Goal: Task Accomplishment & Management: Manage account settings

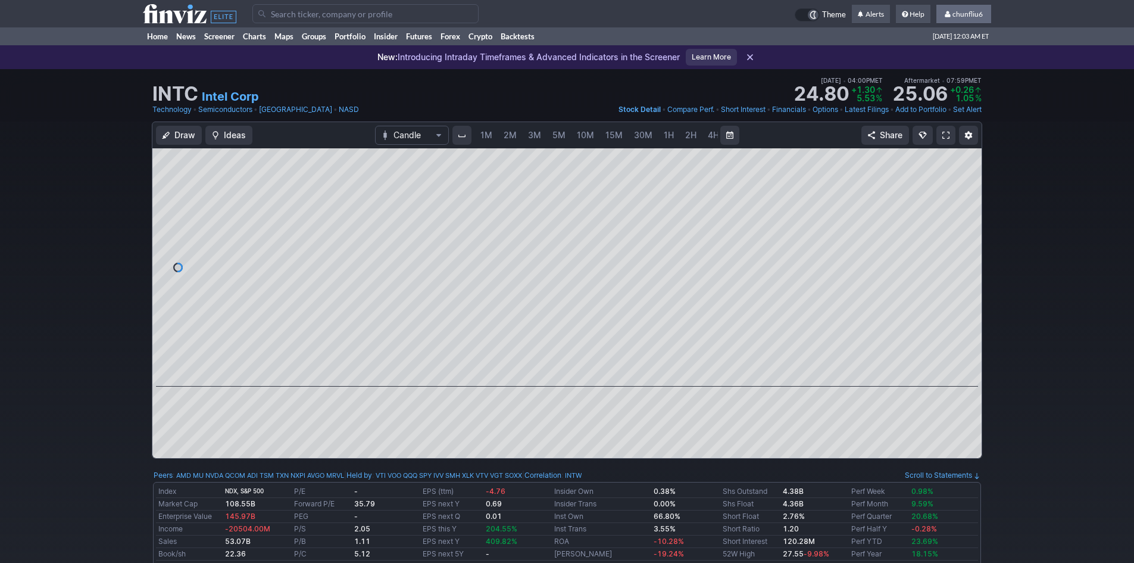
scroll to position [0, 64]
click at [970, 11] on span "chunfliu6" at bounding box center [967, 14] width 30 height 9
click at [957, 12] on span "chunfliu6" at bounding box center [967, 14] width 30 height 9
click at [966, 14] on span "chunfliu6" at bounding box center [967, 14] width 30 height 9
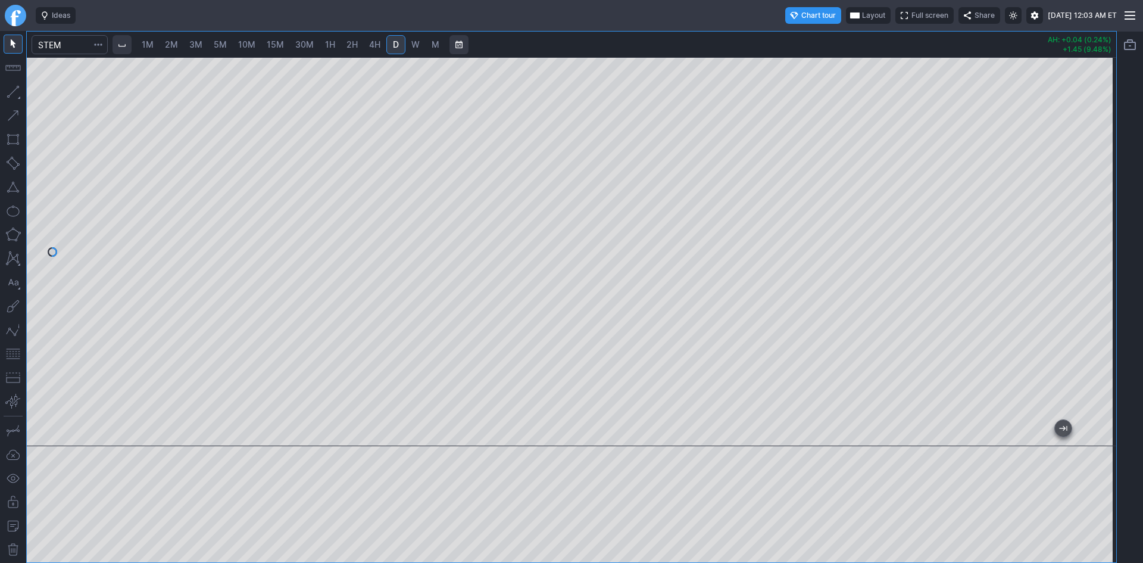
click at [9, 357] on button "button" at bounding box center [13, 353] width 19 height 19
click at [1097, 258] on div at bounding box center [571, 251] width 1089 height 389
drag, startPoint x: 1093, startPoint y: 238, endPoint x: 1092, endPoint y: 171, distance: 66.7
click at [1092, 172] on div at bounding box center [1103, 248] width 25 height 359
click at [301, 42] on span "30M" at bounding box center [304, 44] width 18 height 10
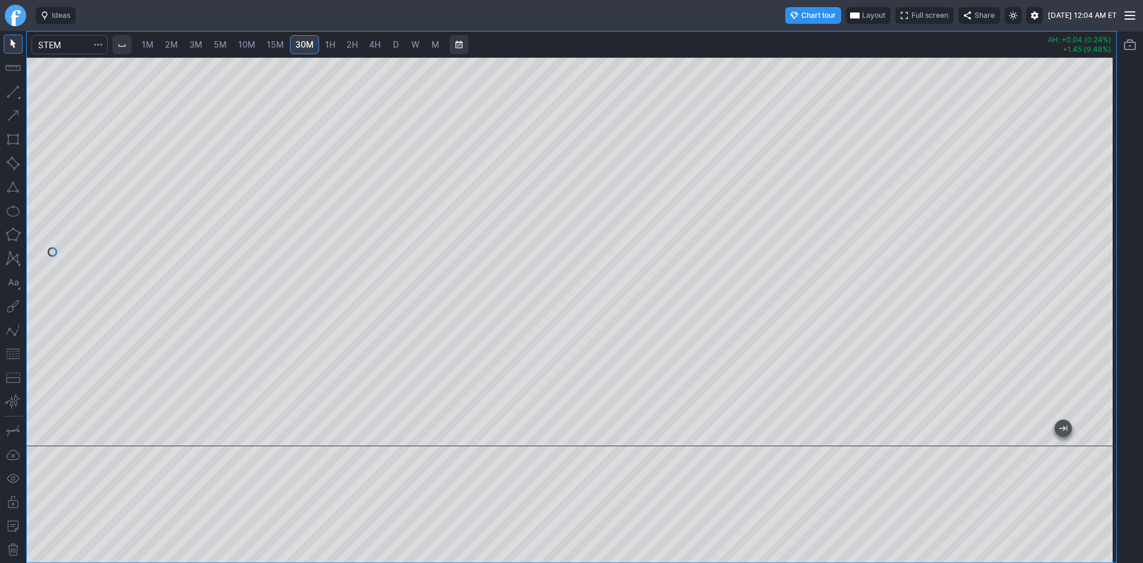
drag, startPoint x: 11, startPoint y: 357, endPoint x: 27, endPoint y: 349, distance: 18.4
click at [14, 355] on button "button" at bounding box center [13, 353] width 19 height 19
click at [247, 43] on span "10M" at bounding box center [246, 44] width 17 height 10
drag, startPoint x: 1111, startPoint y: 120, endPoint x: 1098, endPoint y: 181, distance: 62.6
click at [1098, 181] on div at bounding box center [1103, 248] width 25 height 359
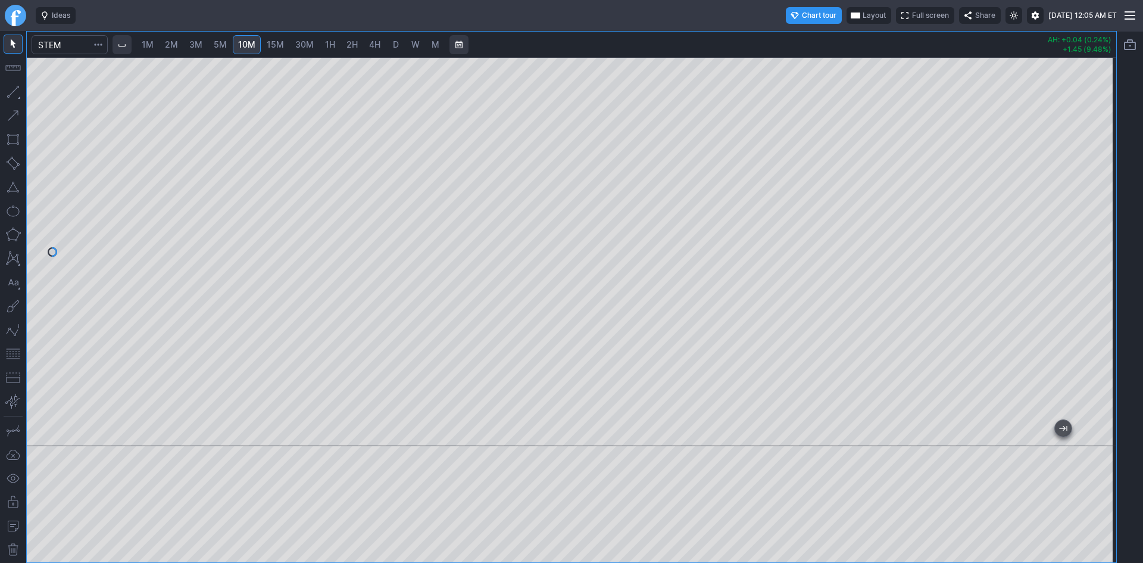
click at [15, 351] on button "button" at bounding box center [13, 353] width 19 height 19
drag, startPoint x: 1107, startPoint y: 143, endPoint x: 1098, endPoint y: 195, distance: 53.1
click at [1113, 180] on div at bounding box center [1103, 248] width 25 height 359
click at [199, 43] on span "3M" at bounding box center [195, 44] width 13 height 10
drag, startPoint x: 1096, startPoint y: 199, endPoint x: 1094, endPoint y: 248, distance: 48.9
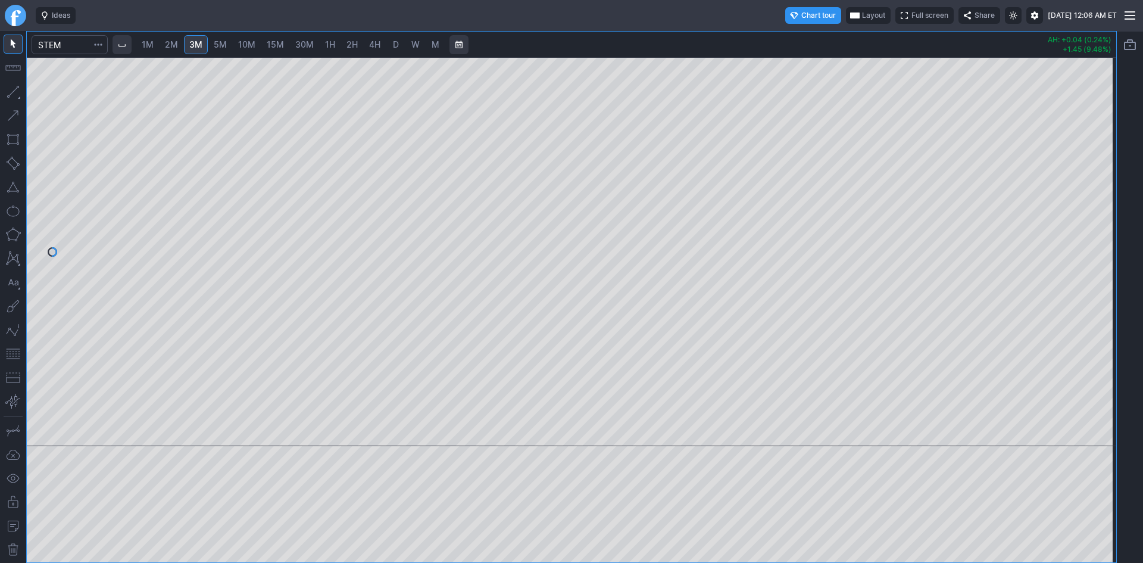
click at [1094, 248] on div at bounding box center [1103, 248] width 25 height 359
drag, startPoint x: 1105, startPoint y: 190, endPoint x: 1102, endPoint y: 206, distance: 15.7
click at [1104, 205] on div at bounding box center [1103, 248] width 25 height 359
click at [15, 355] on button "button" at bounding box center [13, 353] width 19 height 19
click at [218, 41] on span "5M" at bounding box center [220, 44] width 13 height 10
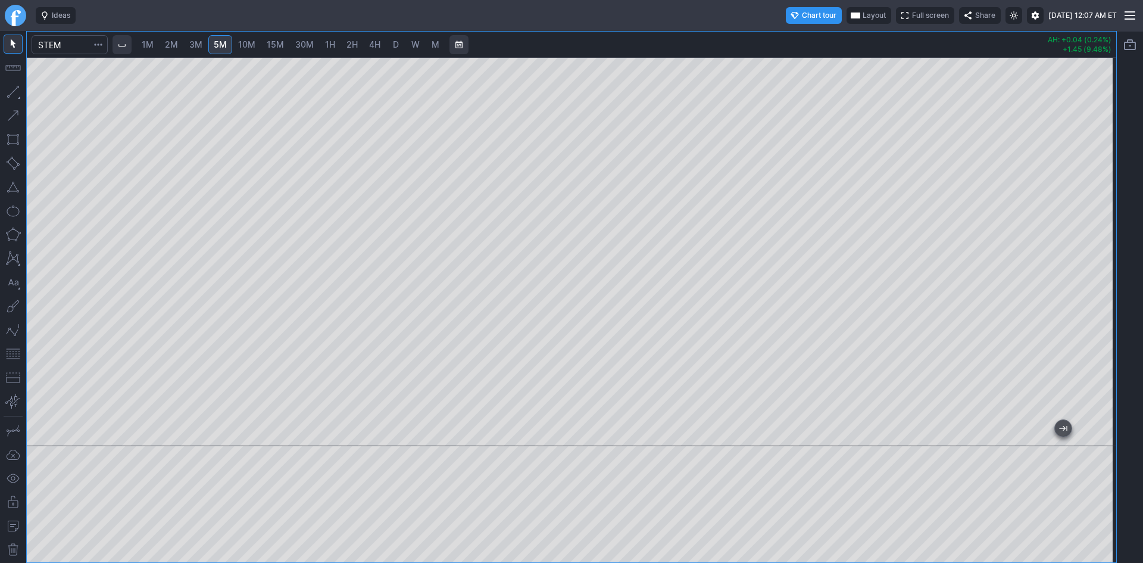
click at [0, 278] on html "Ideas Chart tour Layout Full screen Share Mon AUG 25 2025 12:07 AM ET 1M 2M 3M …" at bounding box center [571, 281] width 1143 height 563
drag, startPoint x: 1099, startPoint y: 176, endPoint x: 1105, endPoint y: 291, distance: 115.7
click at [1105, 291] on div at bounding box center [1103, 248] width 25 height 359
drag, startPoint x: 11, startPoint y: 352, endPoint x: 17, endPoint y: 347, distance: 8.0
click at [12, 352] on button "button" at bounding box center [13, 353] width 19 height 19
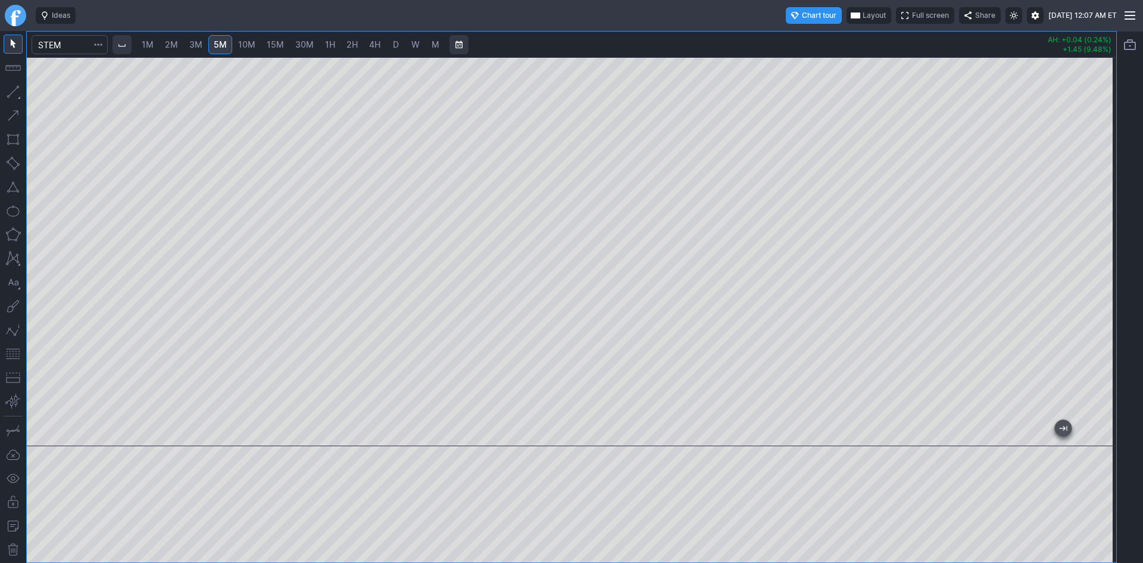
drag, startPoint x: 1106, startPoint y: 154, endPoint x: 1101, endPoint y: 169, distance: 15.6
click at [1101, 169] on div at bounding box center [1103, 248] width 25 height 359
click at [248, 42] on span "10M" at bounding box center [246, 44] width 17 height 10
drag, startPoint x: 1103, startPoint y: 132, endPoint x: 1103, endPoint y: 199, distance: 67.3
click at [1103, 199] on div at bounding box center [1103, 248] width 25 height 359
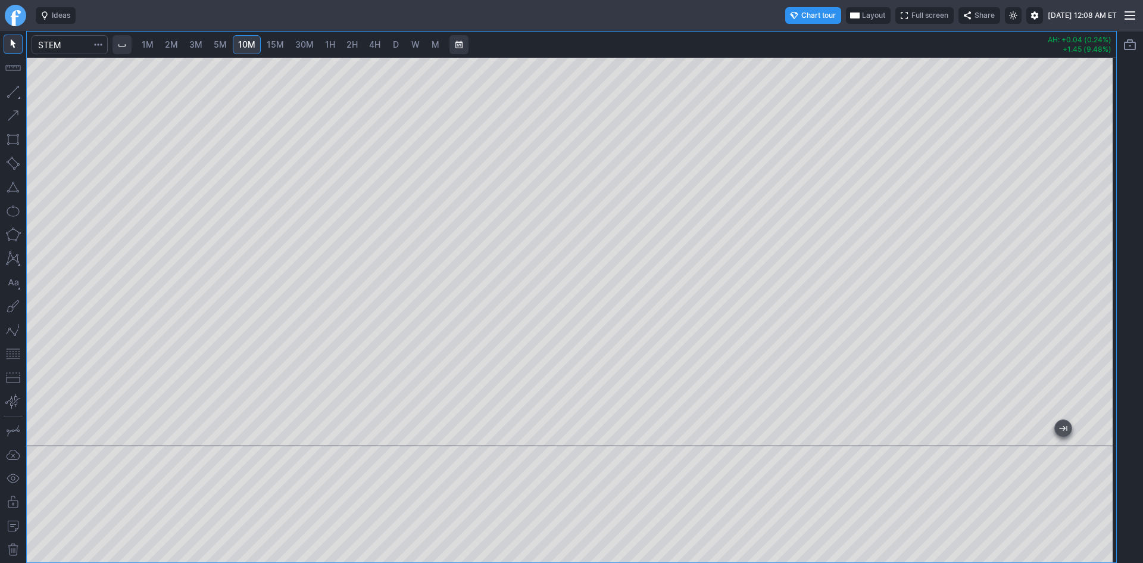
drag, startPoint x: 11, startPoint y: 355, endPoint x: 15, endPoint y: 349, distance: 7.3
click at [13, 352] on button "button" at bounding box center [13, 353] width 19 height 19
click at [818, 57] on div at bounding box center [571, 251] width 1089 height 389
drag, startPoint x: 1102, startPoint y: 140, endPoint x: 1092, endPoint y: 198, distance: 58.5
click at [1092, 198] on div at bounding box center [1103, 248] width 25 height 359
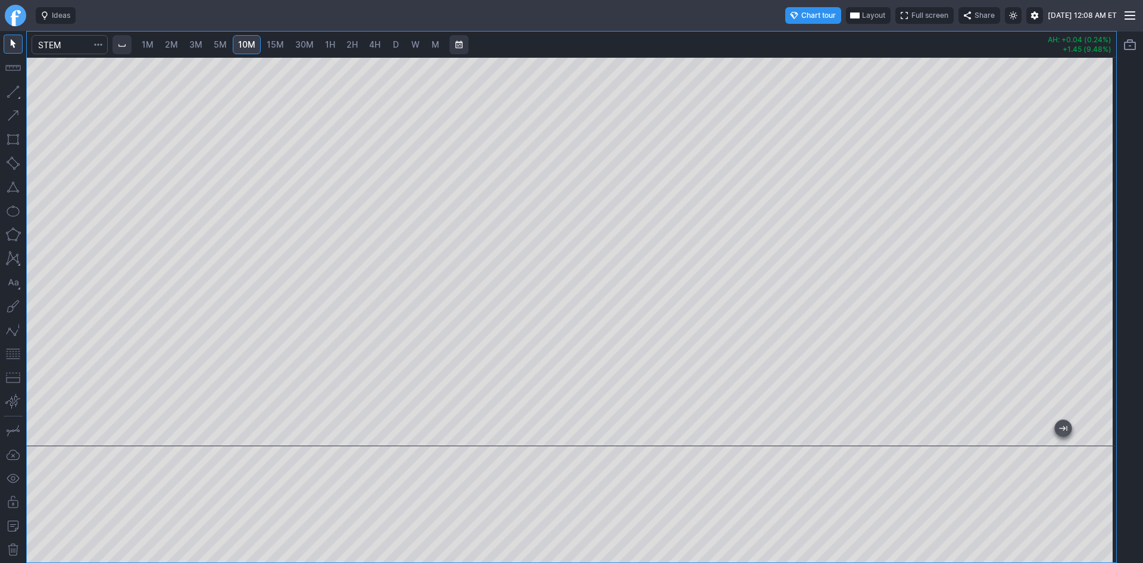
click at [224, 43] on span "5M" at bounding box center [220, 44] width 13 height 10
drag, startPoint x: 1101, startPoint y: 122, endPoint x: 1105, endPoint y: 243, distance: 120.9
click at [1111, 243] on div at bounding box center [1103, 248] width 25 height 359
click at [862, 13] on span "Layout" at bounding box center [873, 16] width 23 height 12
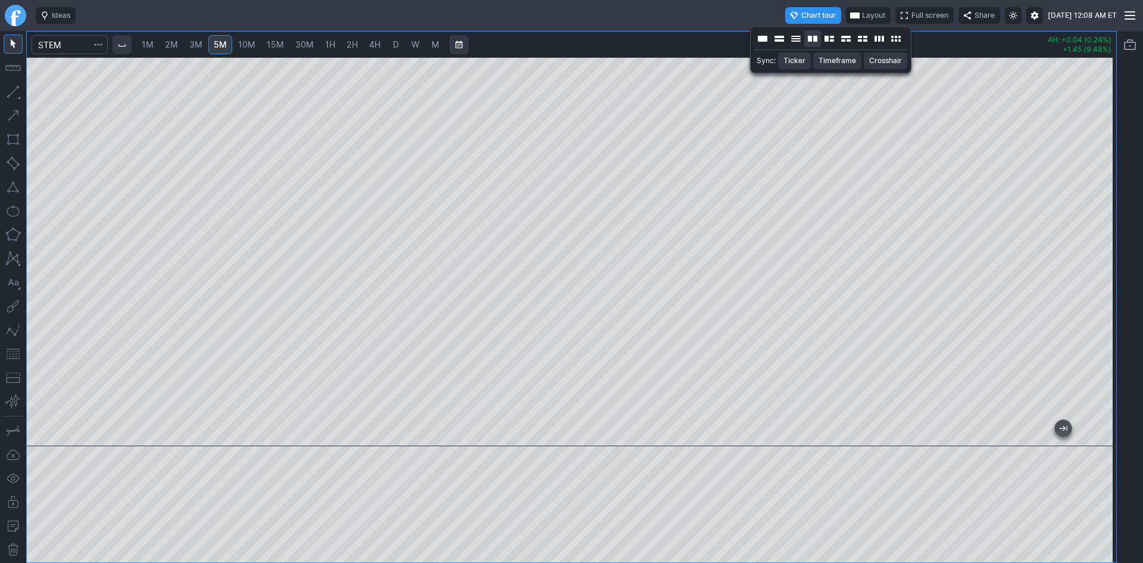
click at [811, 38] on button "Layout" at bounding box center [812, 38] width 17 height 17
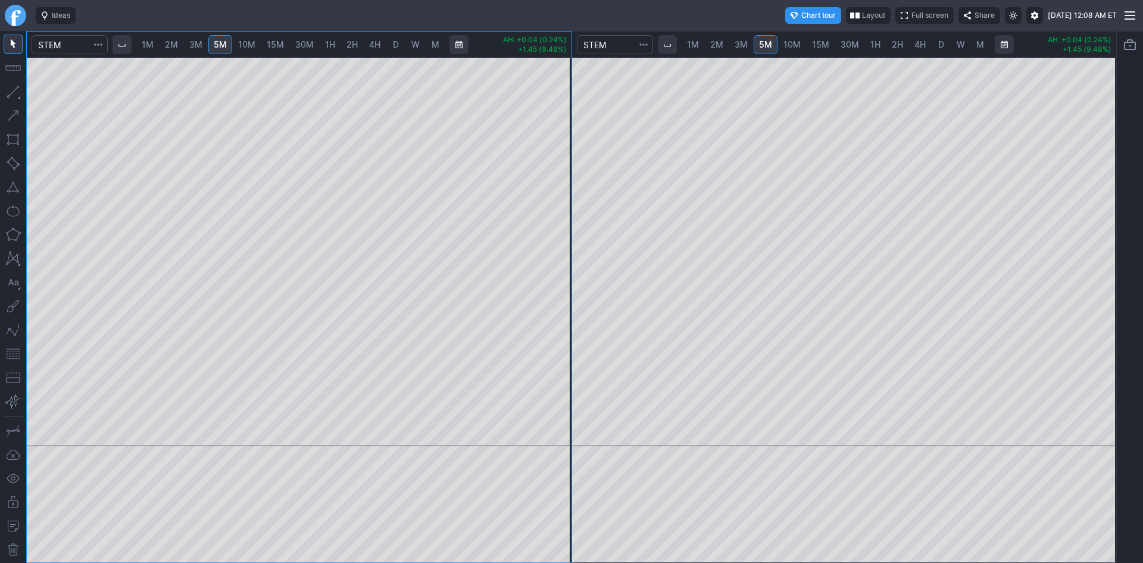
click at [824, 44] on span "15M" at bounding box center [820, 44] width 17 height 10
click at [840, 39] on span "30M" at bounding box center [849, 45] width 18 height 12
drag, startPoint x: 1099, startPoint y: 152, endPoint x: 1092, endPoint y: 187, distance: 35.4
click at [1096, 183] on div at bounding box center [1103, 248] width 25 height 359
click at [944, 46] on link "D" at bounding box center [941, 44] width 19 height 19
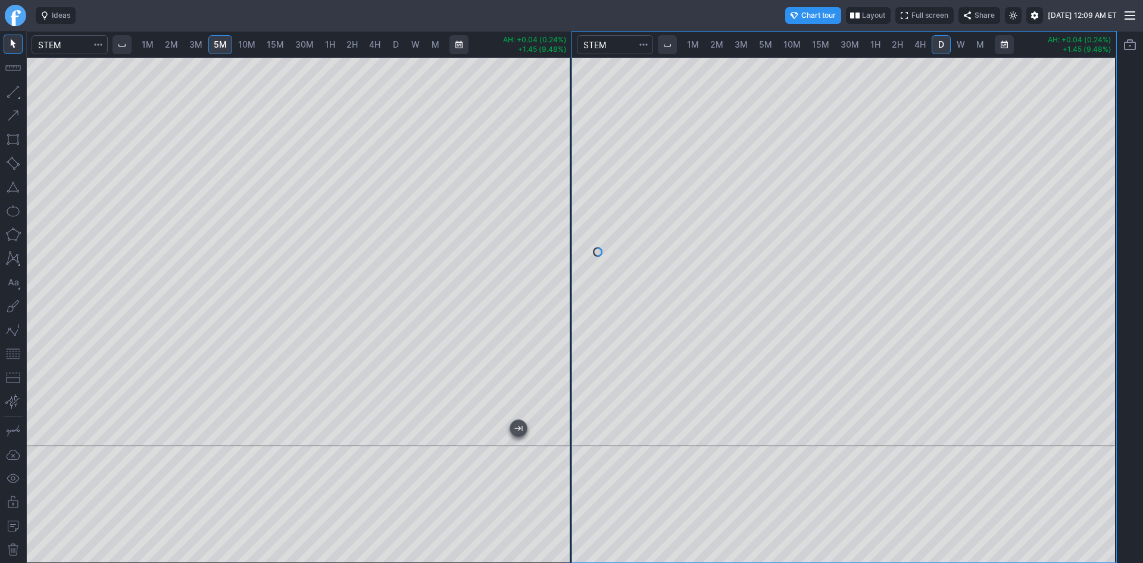
drag, startPoint x: 1101, startPoint y: 219, endPoint x: 1093, endPoint y: 261, distance: 42.9
click at [1093, 261] on div at bounding box center [1103, 248] width 25 height 359
drag, startPoint x: 1100, startPoint y: 236, endPoint x: 1096, endPoint y: 205, distance: 31.2
click at [1096, 205] on div at bounding box center [1103, 248] width 25 height 359
click at [15, 354] on button "button" at bounding box center [13, 353] width 19 height 19
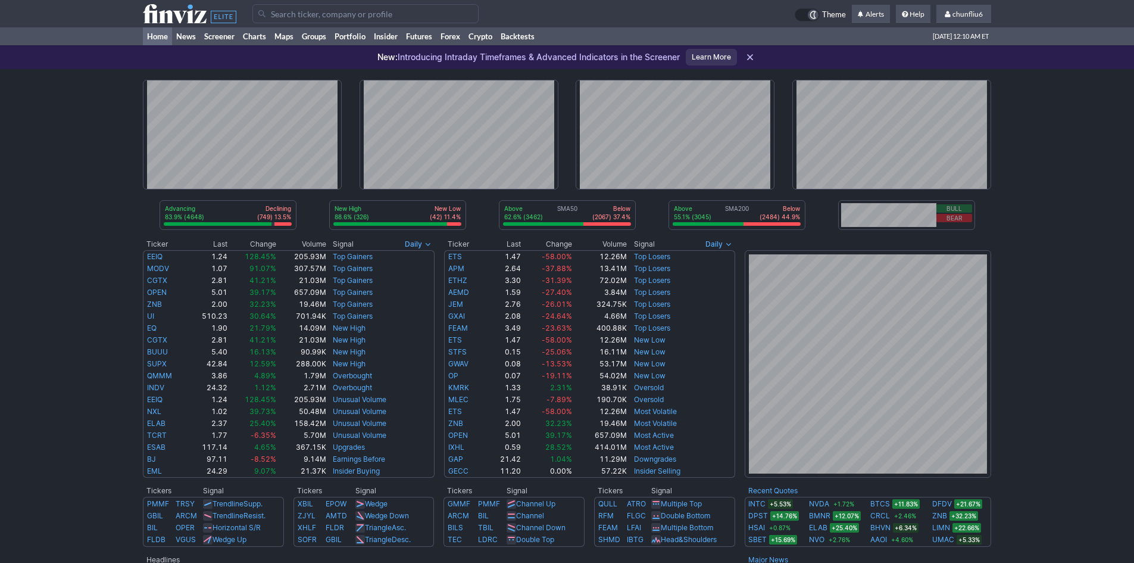
click at [962, 13] on span "chunfliu6" at bounding box center [967, 14] width 30 height 9
drag, startPoint x: 945, startPoint y: 90, endPoint x: 958, endPoint y: 84, distance: 13.8
click at [946, 89] on link "Sign Out" at bounding box center [957, 88] width 67 height 19
